Goal: Task Accomplishment & Management: Use online tool/utility

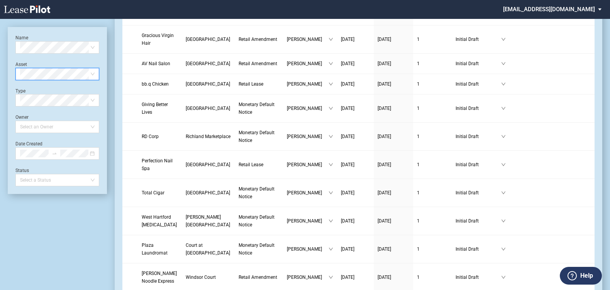
scroll to position [762, 0]
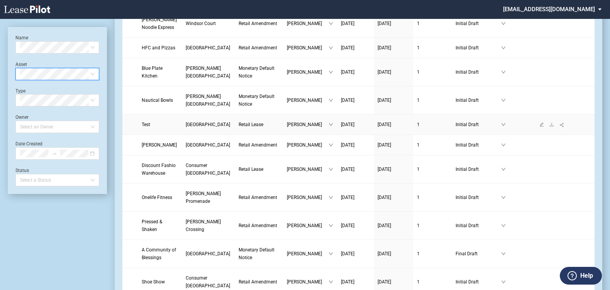
click at [174, 121] on link "Test" at bounding box center [160, 125] width 36 height 8
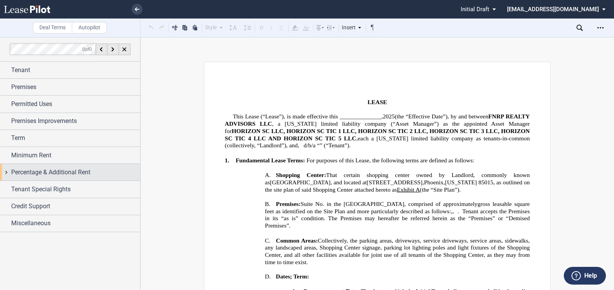
click at [5, 169] on div "Percentage & Additional Rent" at bounding box center [70, 172] width 140 height 17
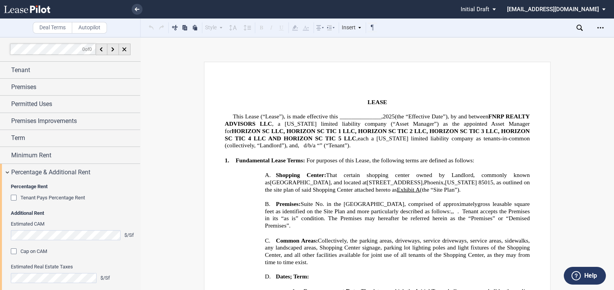
click at [16, 252] on div "Cap on CAM" at bounding box center [15, 253] width 8 height 8
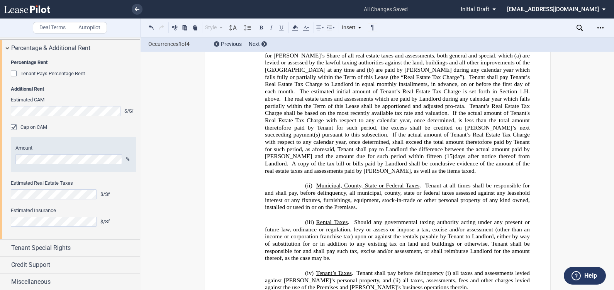
scroll to position [1407, 0]
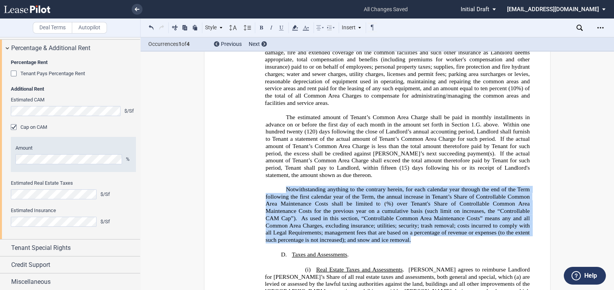
drag, startPoint x: 283, startPoint y: 167, endPoint x: 416, endPoint y: 215, distance: 141.6
click at [416, 215] on p "Notwithstanding anything to the contrary herein, for each calendar year through…" at bounding box center [398, 215] width 264 height 58
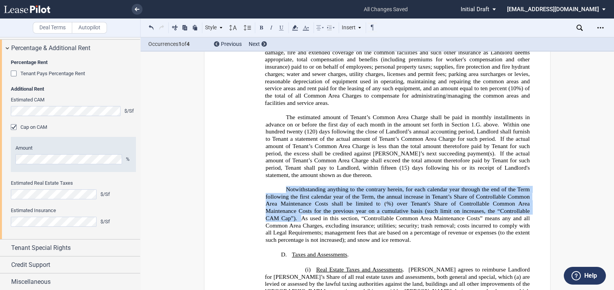
drag, startPoint x: 416, startPoint y: 215, endPoint x: 360, endPoint y: 196, distance: 59.0
copy span "Notwithstanding anything to the contrary herein, for each calendar year through…"
